Goal: Leave review/rating: Leave review/rating

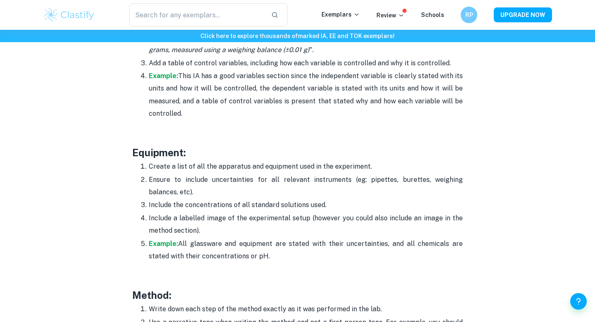
scroll to position [1496, 0]
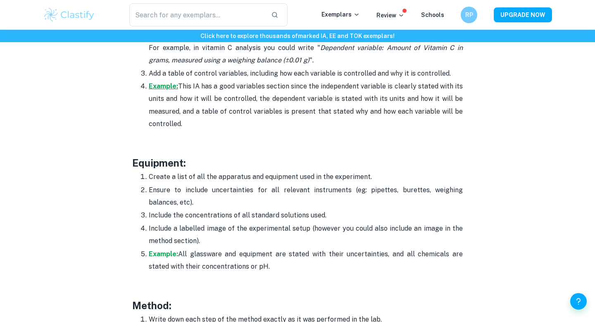
click at [157, 88] on strong "Example:" at bounding box center [163, 86] width 29 height 8
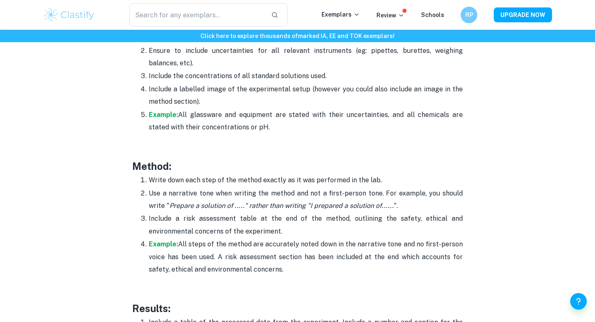
scroll to position [1629, 0]
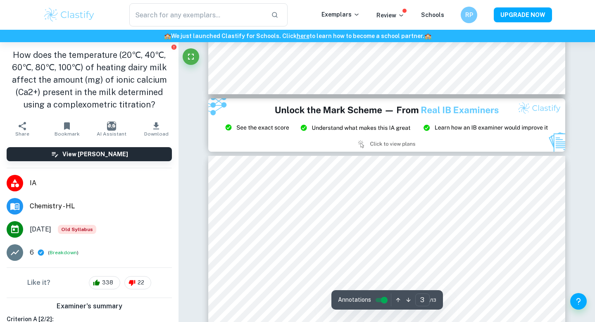
type input "2"
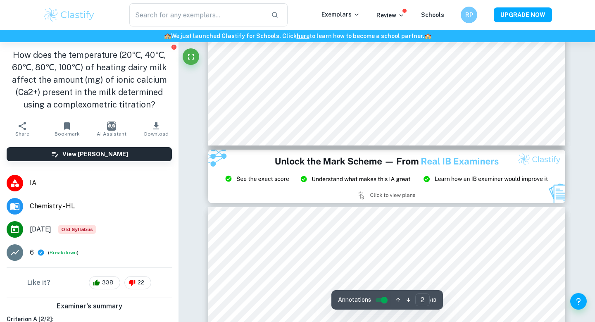
scroll to position [889, 0]
